Goal: Information Seeking & Learning: Learn about a topic

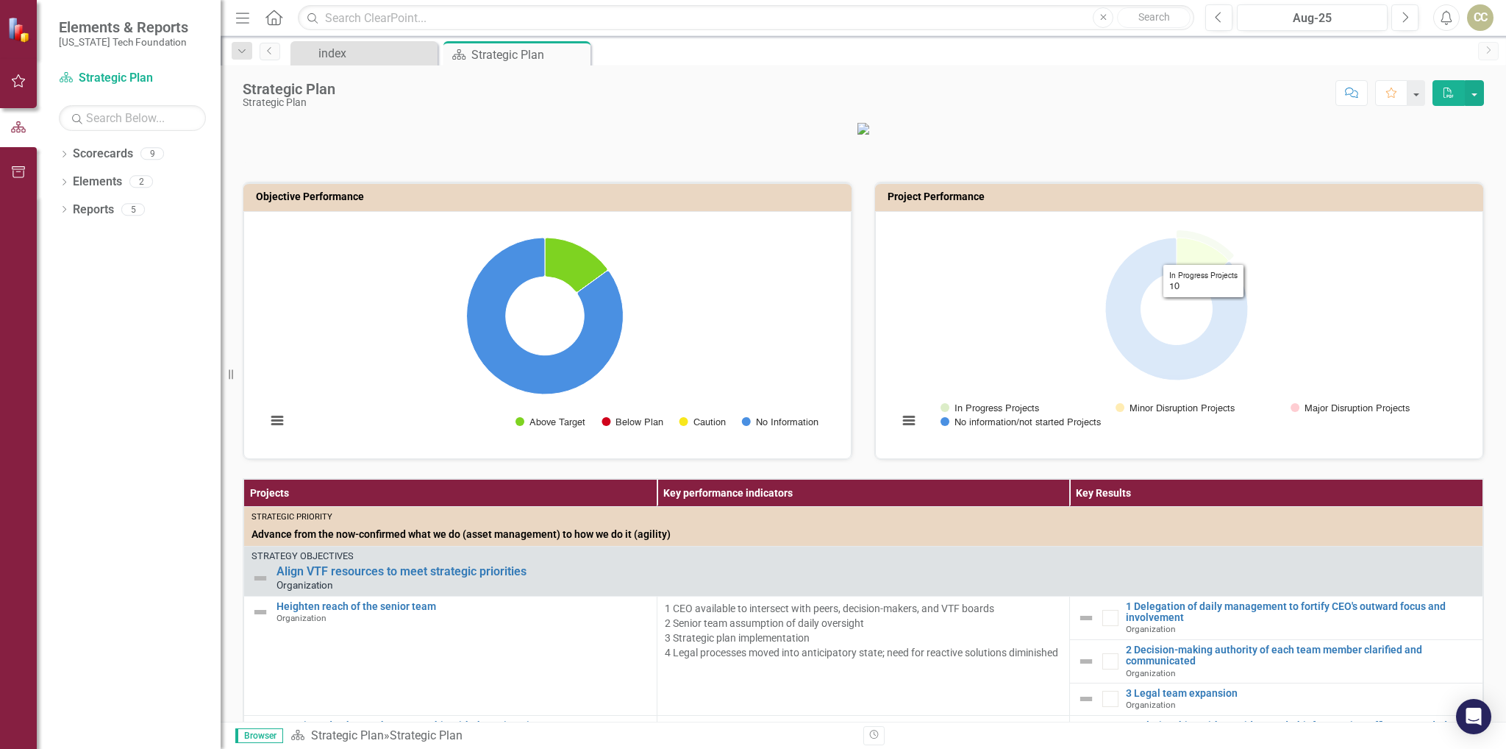
click at [1197, 277] on icon "In Progress Projects, 10." at bounding box center [1202, 261] width 51 height 46
click at [1182, 277] on icon "In Progress Projects, 10." at bounding box center [1202, 261] width 51 height 46
click at [1182, 305] on rect "Interactive chart" at bounding box center [1177, 333] width 572 height 221
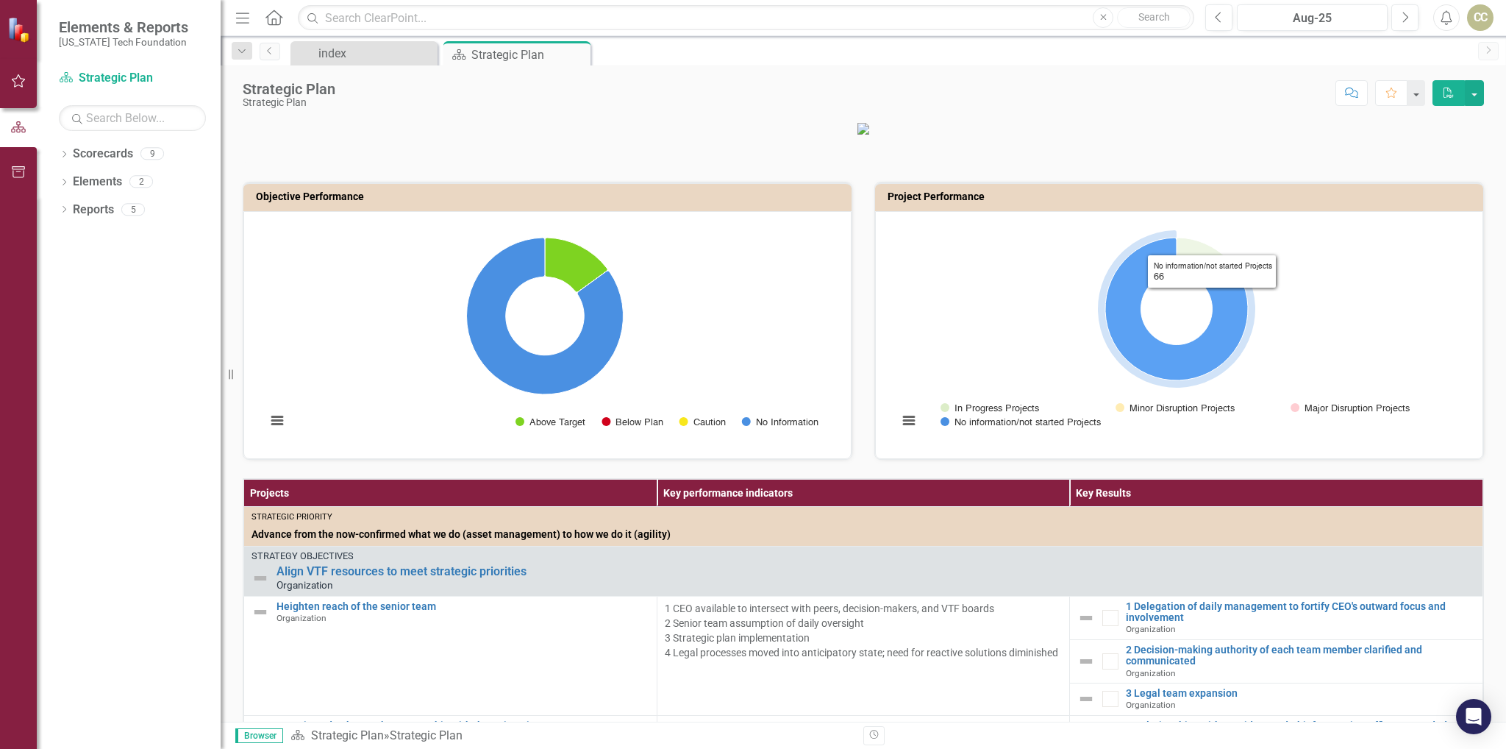
click at [1218, 326] on icon "No information/not started Projects, 66." at bounding box center [1176, 309] width 143 height 143
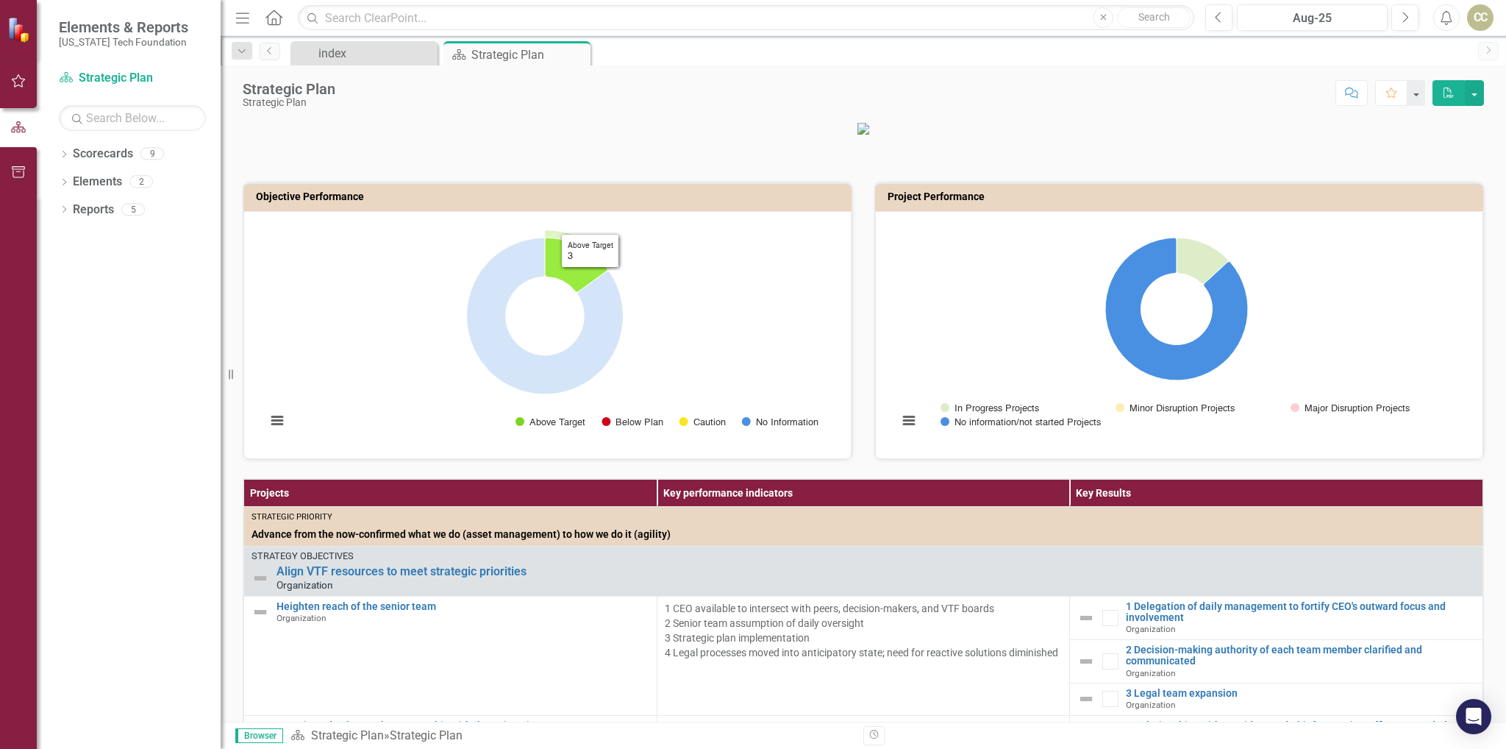
click at [577, 292] on icon "Above Target, 3." at bounding box center [576, 265] width 63 height 54
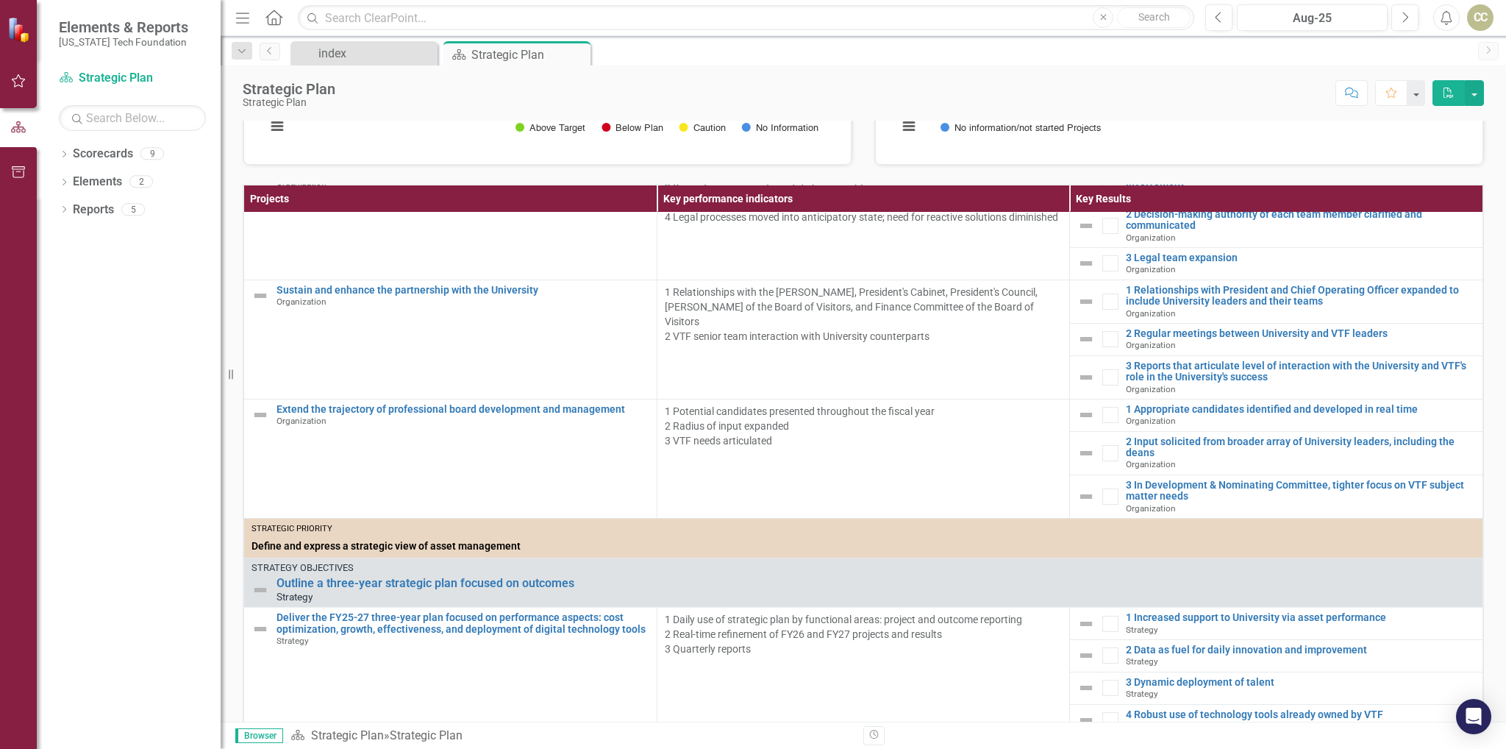
scroll to position [147, 0]
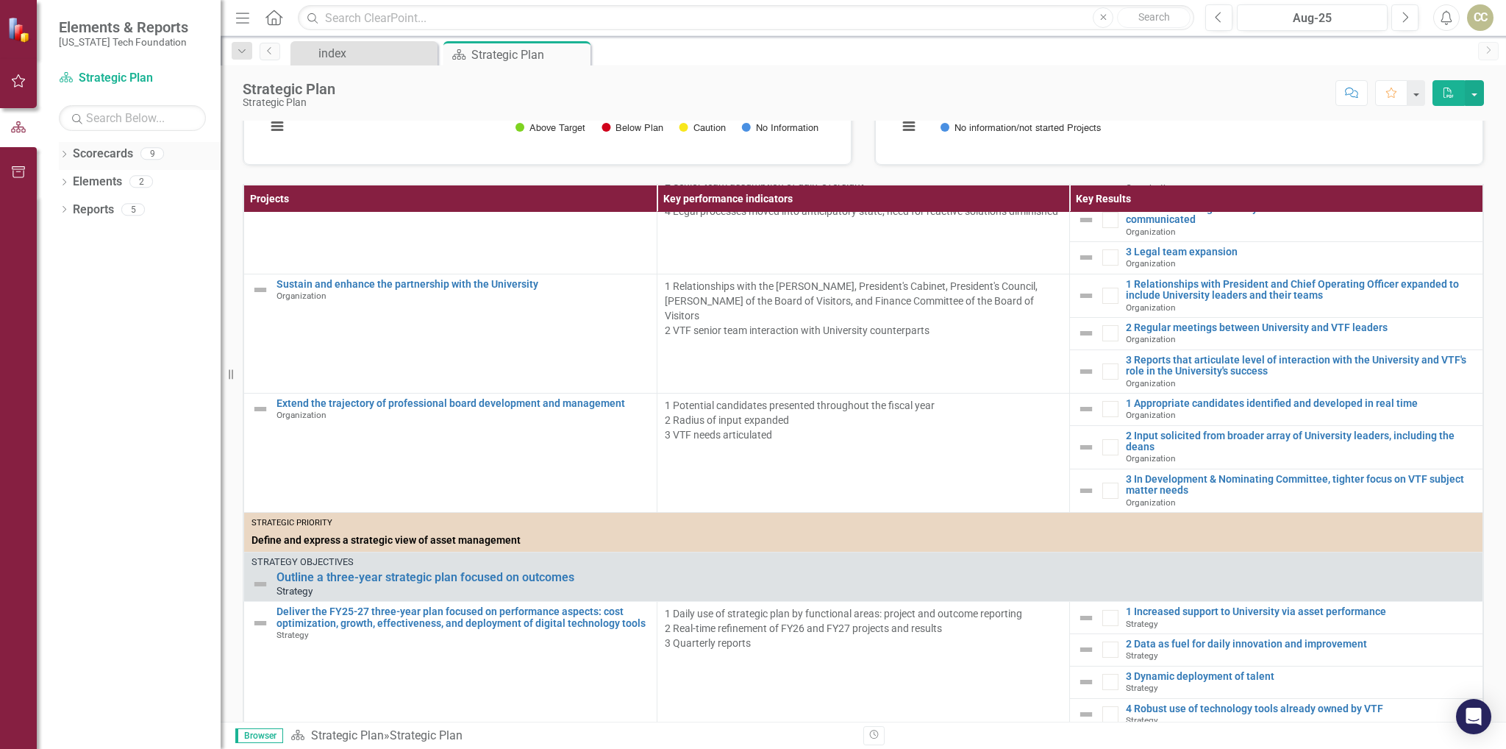
click at [134, 154] on div "Scorecards 9" at bounding box center [147, 156] width 148 height 28
click at [91, 154] on link "Scorecards" at bounding box center [103, 154] width 60 height 17
click at [82, 181] on link "Elements" at bounding box center [97, 182] width 49 height 17
click at [96, 211] on link "Reports" at bounding box center [93, 209] width 41 height 17
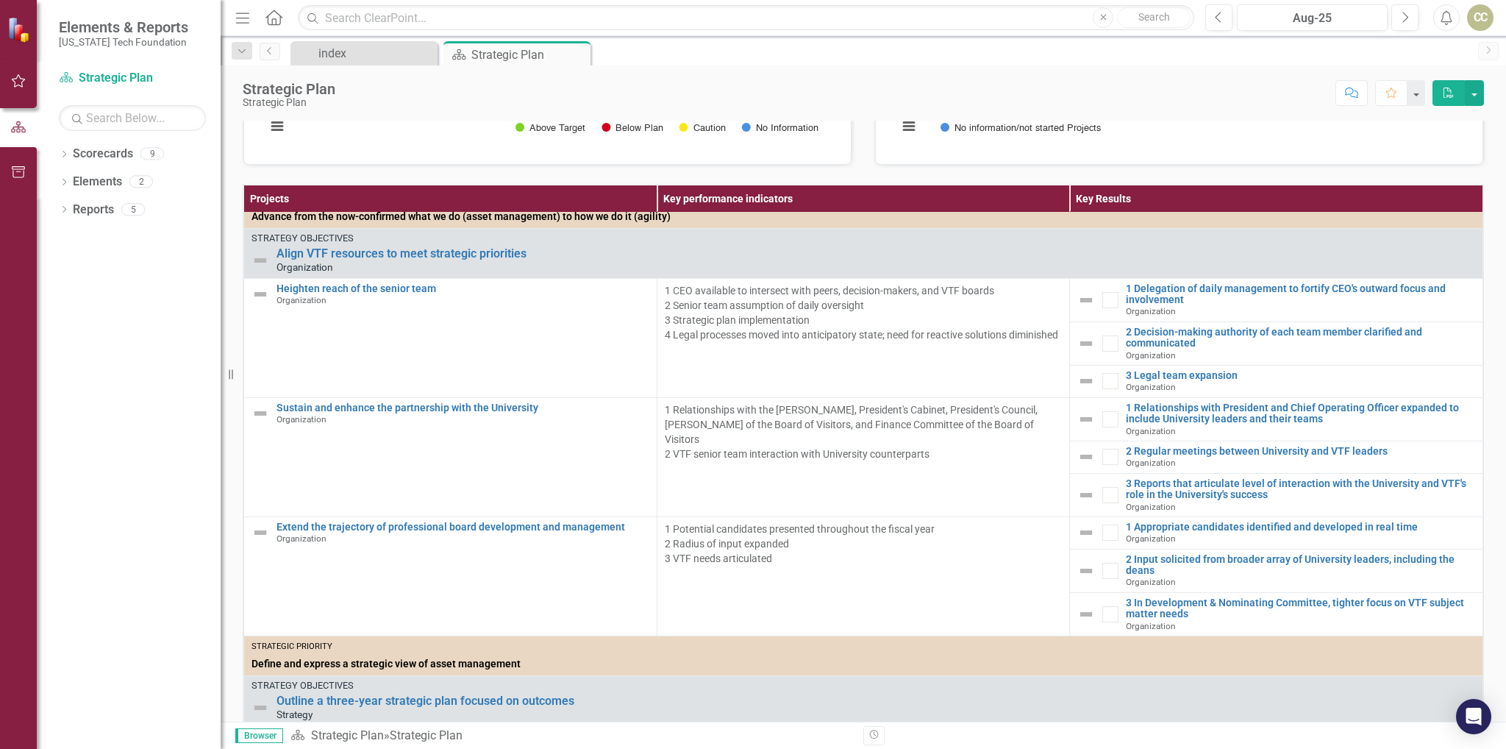
scroll to position [0, 0]
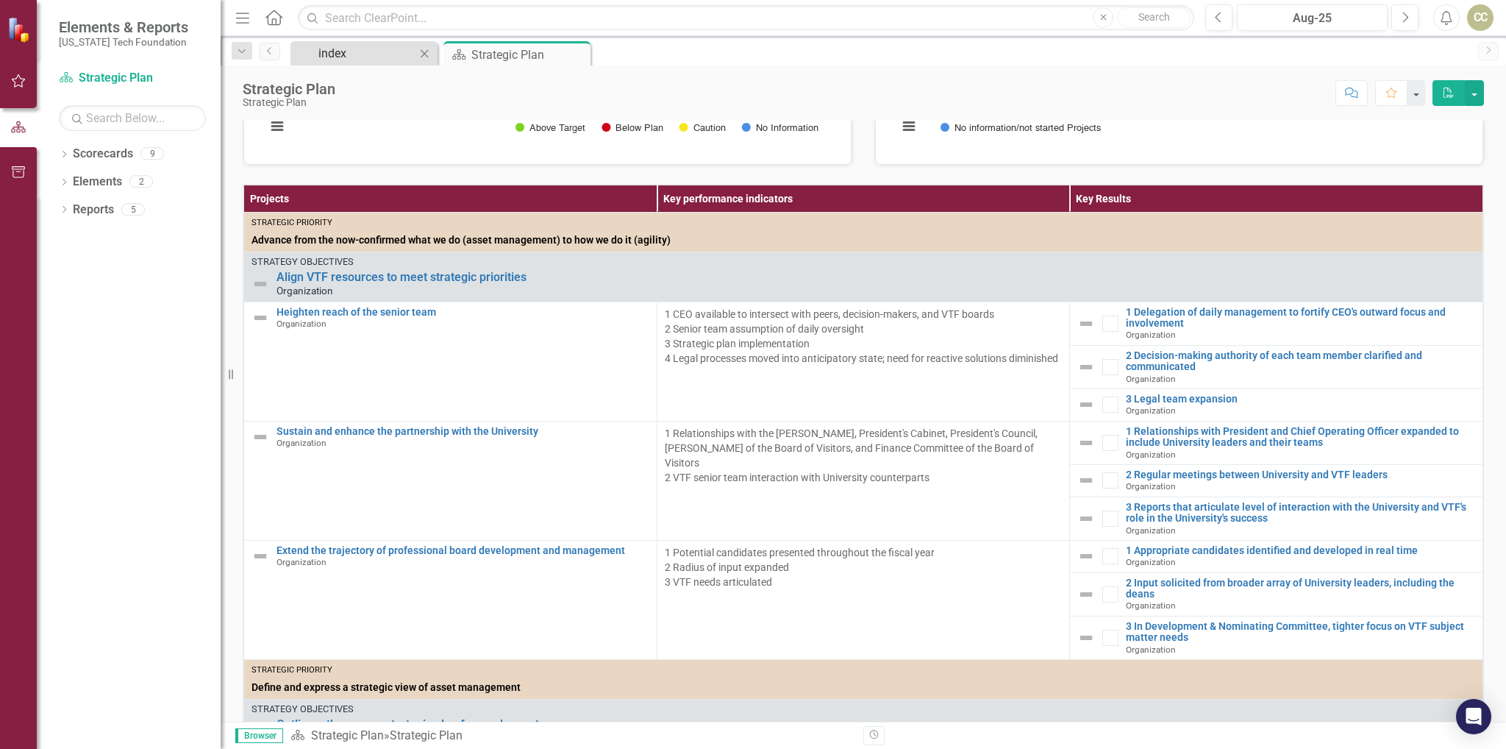
click at [371, 57] on div "index" at bounding box center [366, 53] width 97 height 18
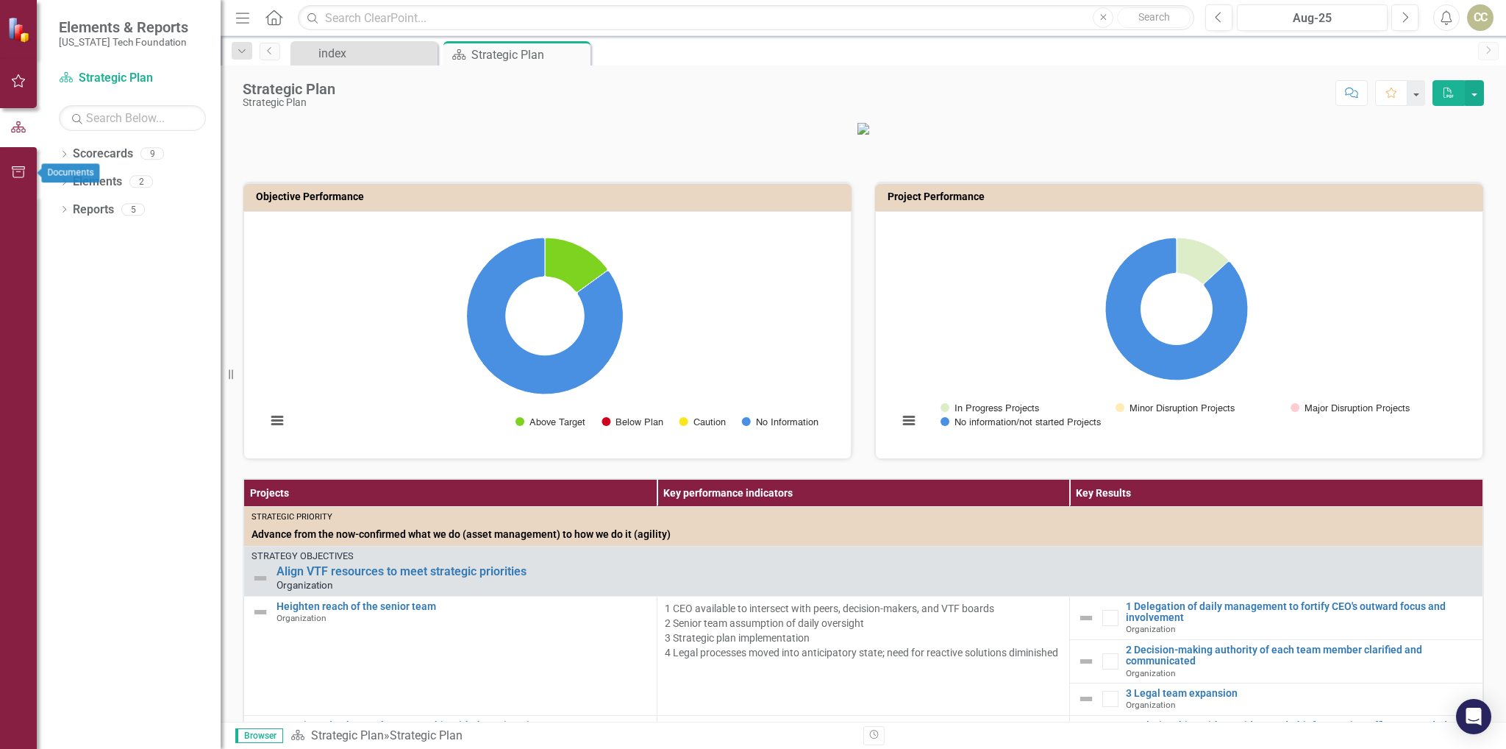
click at [27, 171] on button "button" at bounding box center [18, 172] width 33 height 31
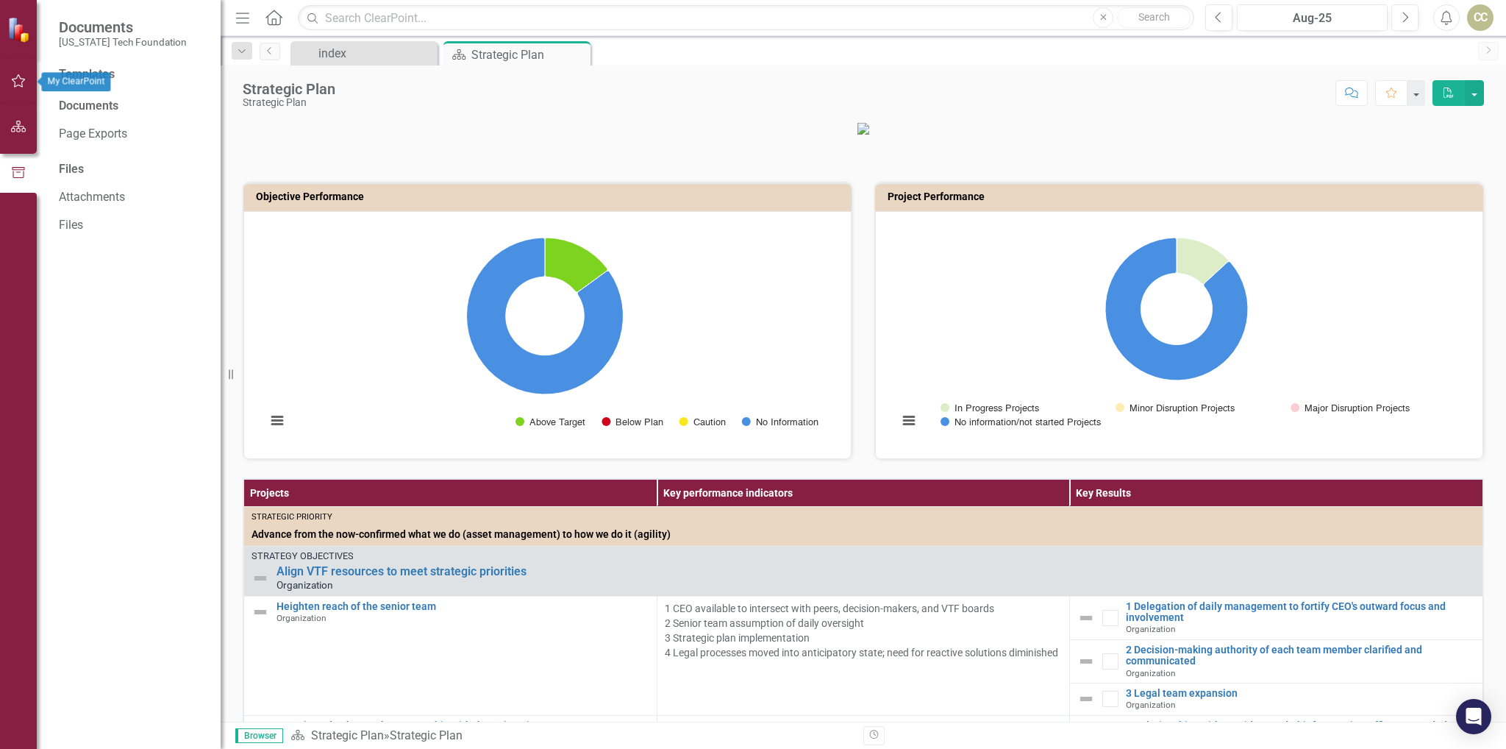
click at [24, 86] on icon "button" at bounding box center [18, 81] width 15 height 12
click at [1476, 13] on div "CC" at bounding box center [1480, 17] width 26 height 26
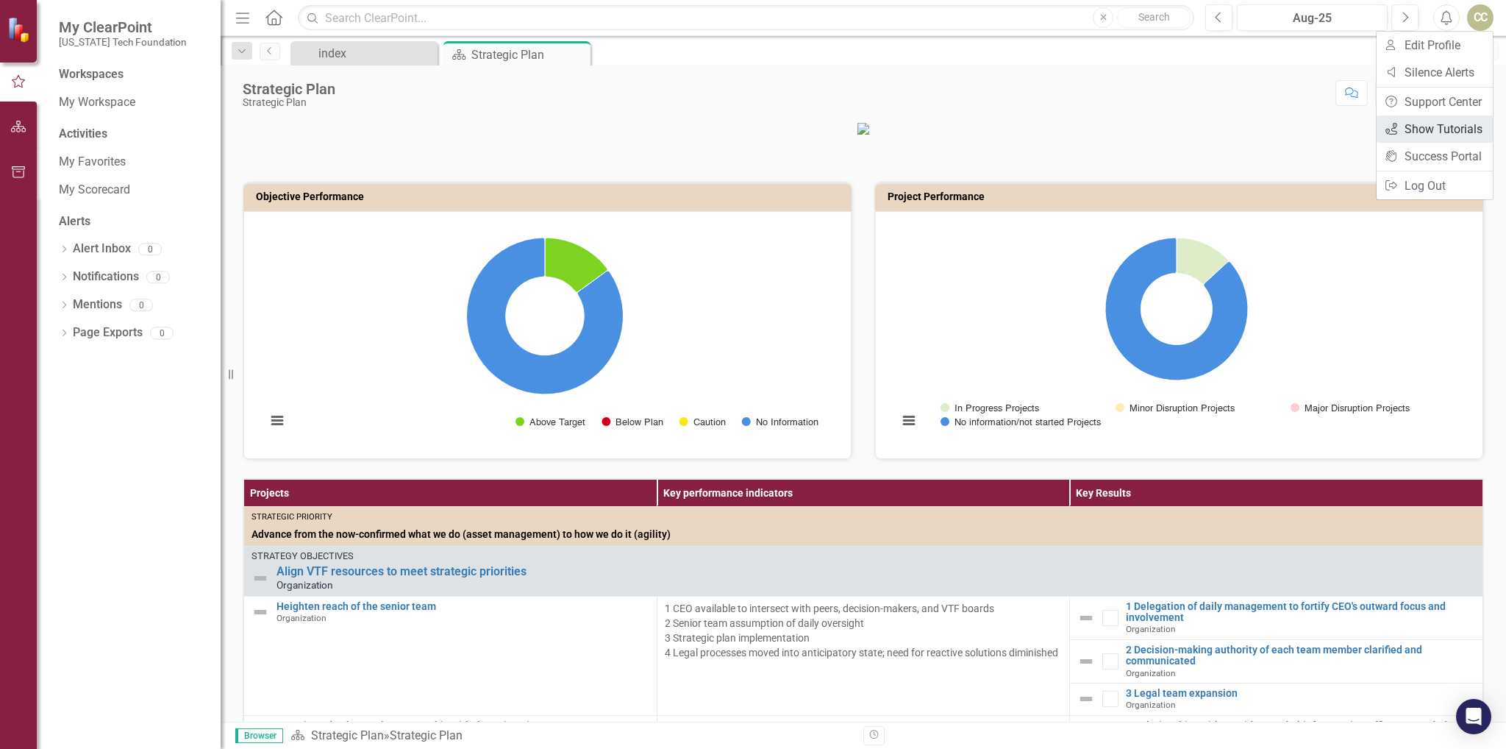
click at [1448, 130] on link "icon.tutorial Show Tutorials" at bounding box center [1435, 128] width 116 height 27
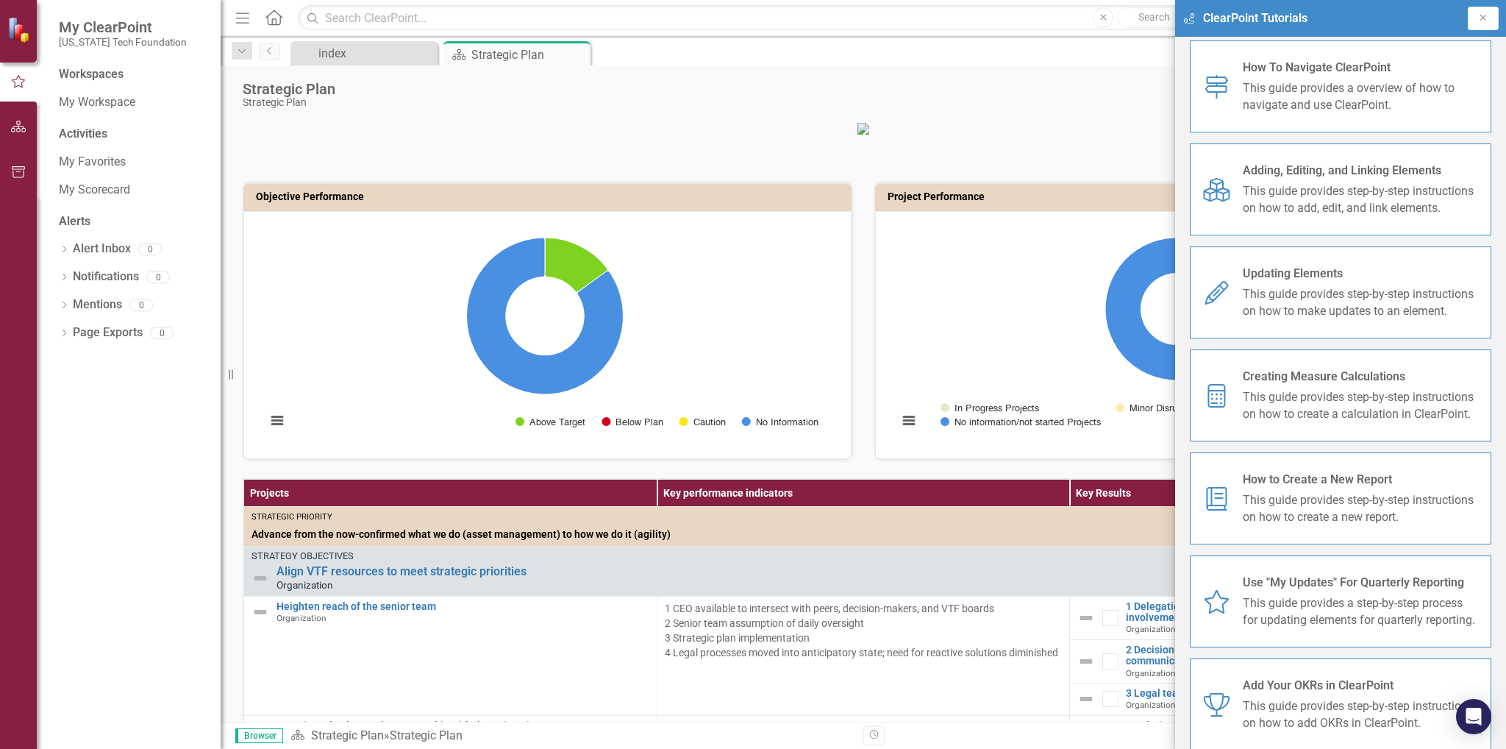
scroll to position [138, 0]
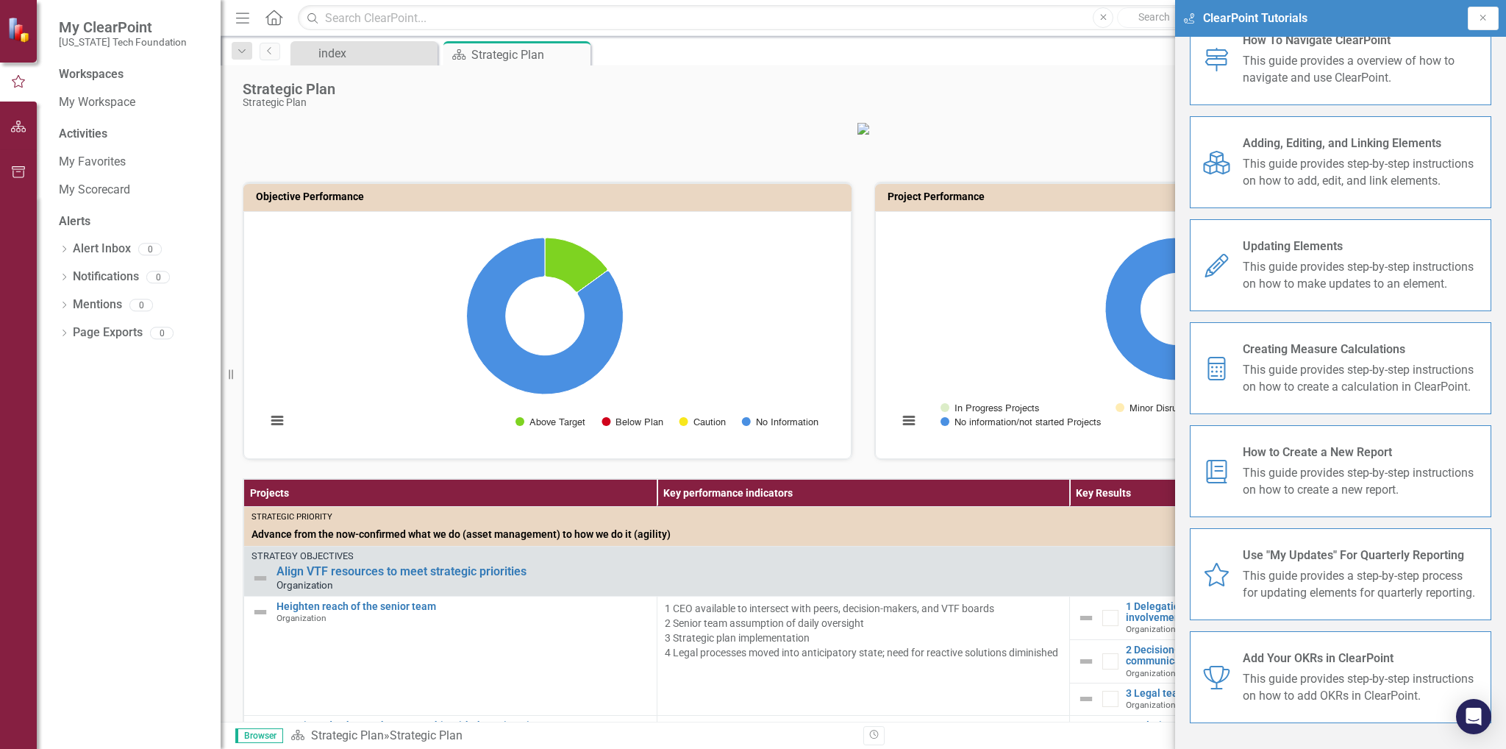
click at [488, 135] on p at bounding box center [863, 128] width 1241 height 15
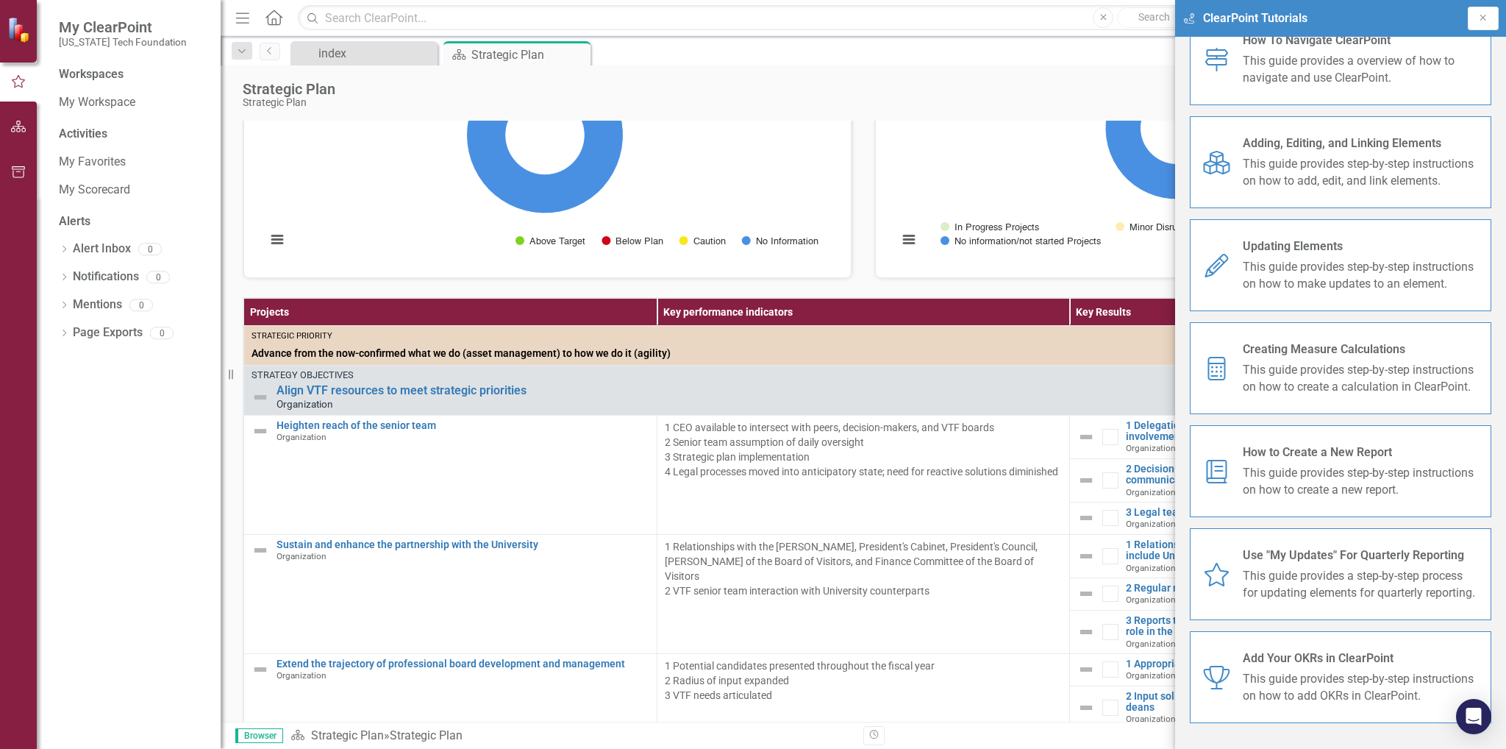
scroll to position [221, 0]
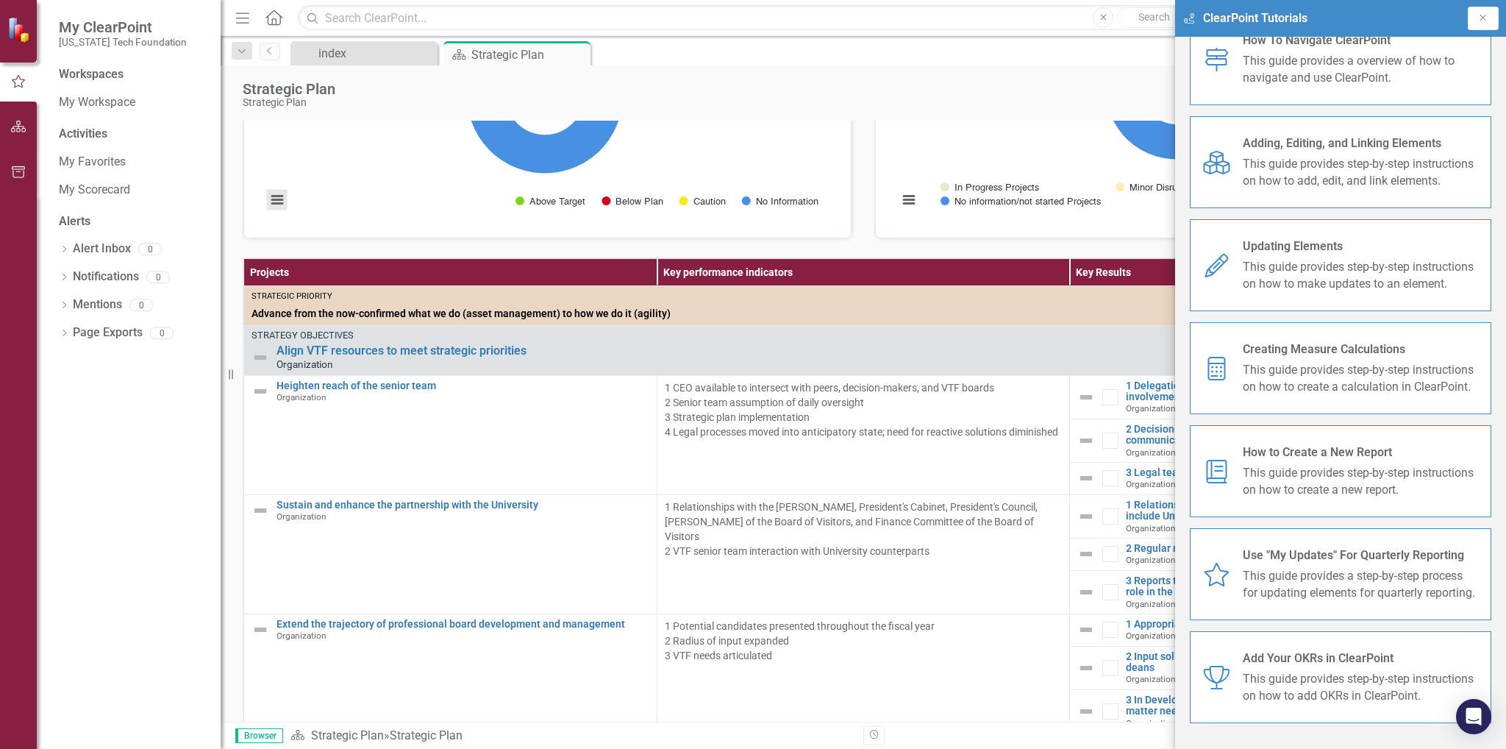
click at [281, 210] on button "View chart menu, Chart" at bounding box center [277, 200] width 21 height 21
click at [292, 210] on div "Download PNG image Download JPEG image Download PDF document Download SVG vecto…" at bounding box center [338, 145] width 184 height 129
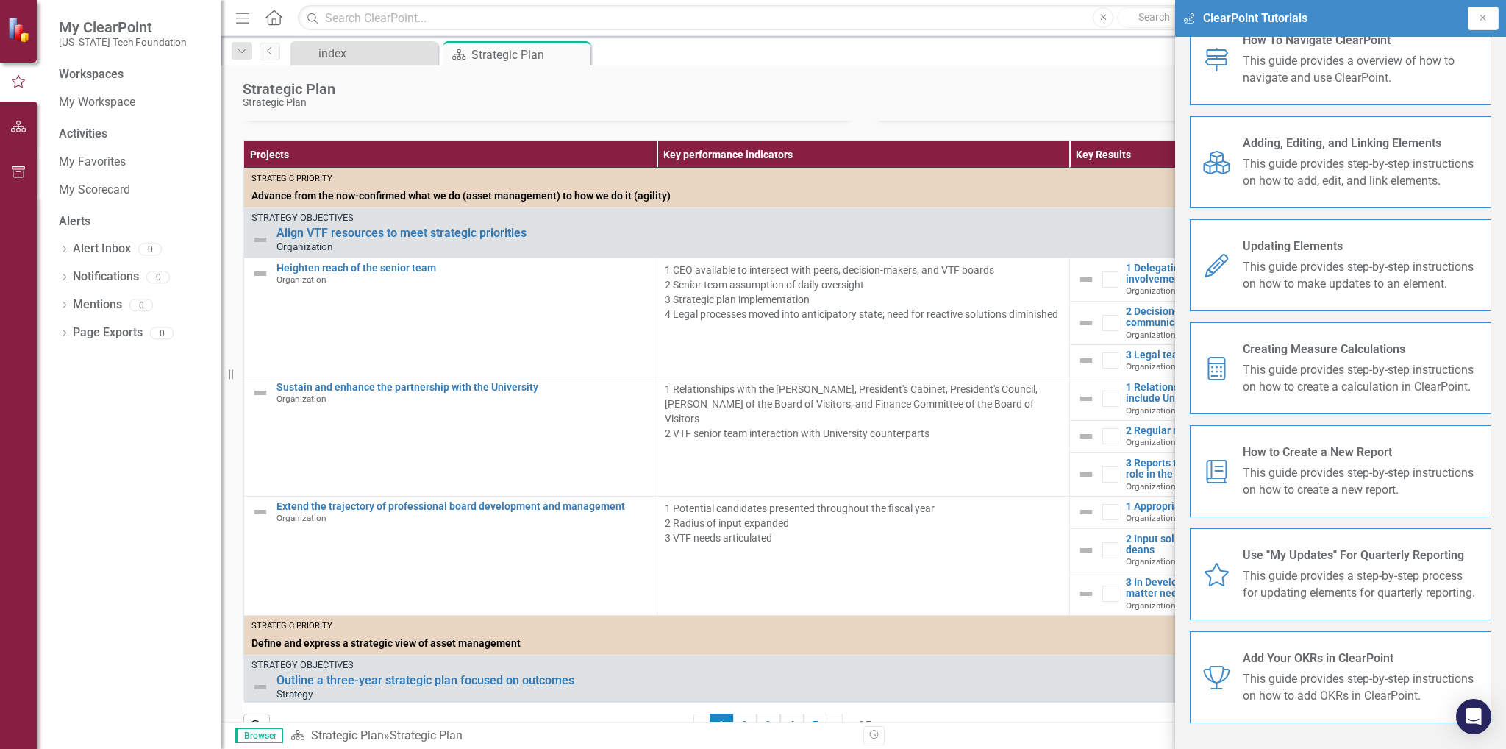
scroll to position [393, 0]
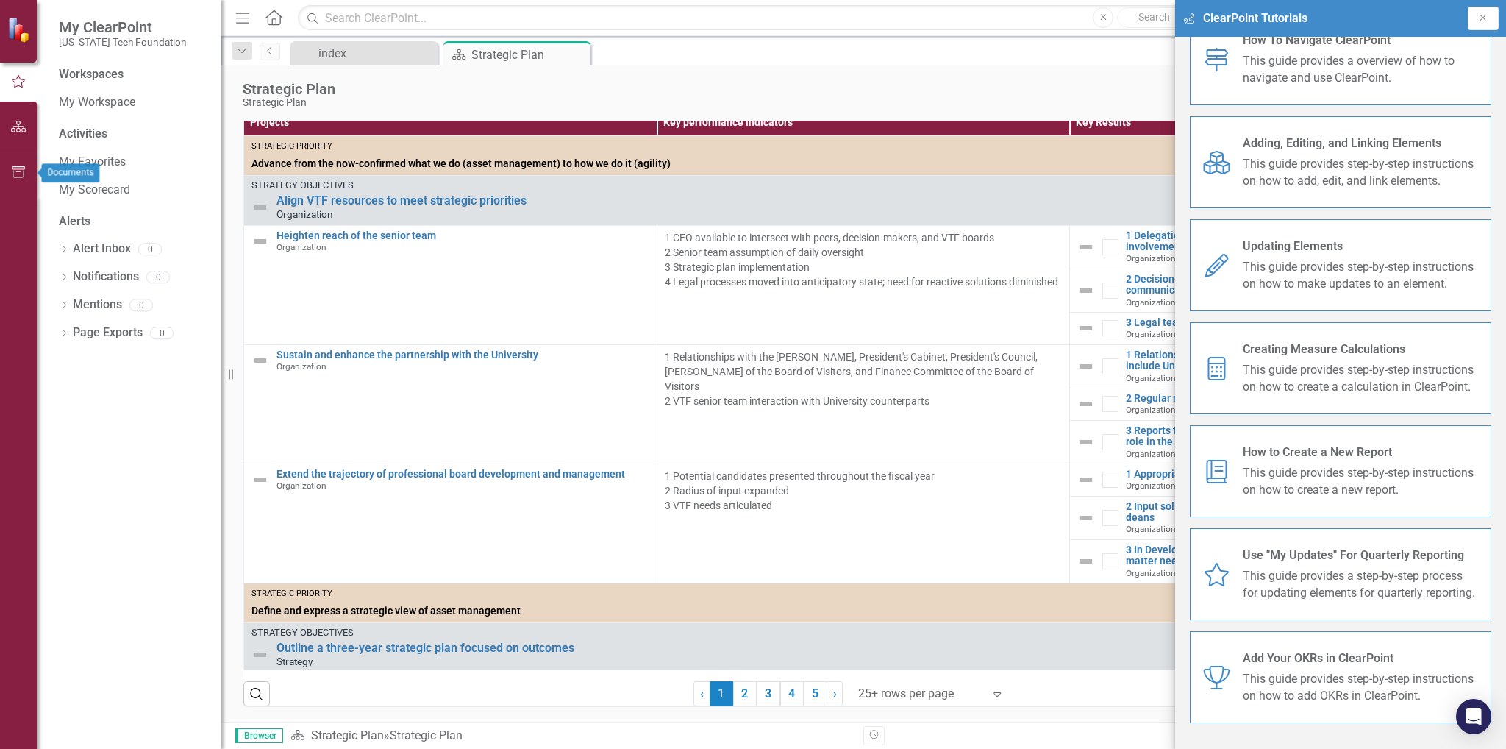
click at [29, 179] on button "button" at bounding box center [18, 172] width 33 height 31
click at [114, 201] on link "Attachments" at bounding box center [132, 197] width 147 height 17
